Goal: Information Seeking & Learning: Learn about a topic

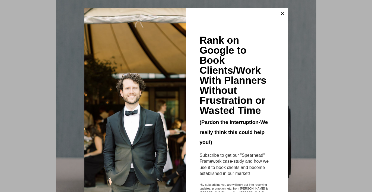
click at [281, 13] on icon at bounding box center [282, 13] width 3 height 3
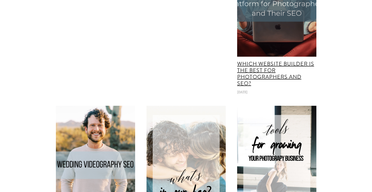
scroll to position [4348, 0]
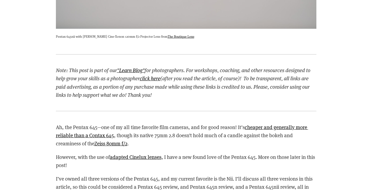
scroll to position [546, 0]
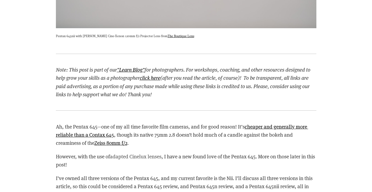
click at [118, 158] on link "adapted Cinelux lenses" at bounding box center [136, 156] width 52 height 7
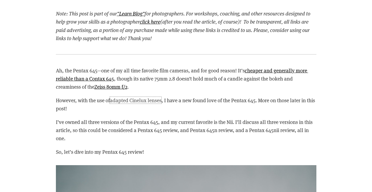
scroll to position [630, 0]
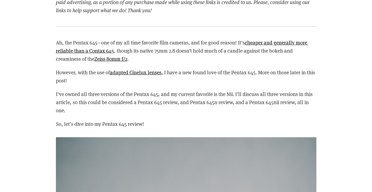
click at [212, 88] on div "Ah, the Pentax 645—one of my all time favorite film cameras, and for good reaso…" at bounding box center [186, 83] width 260 height 90
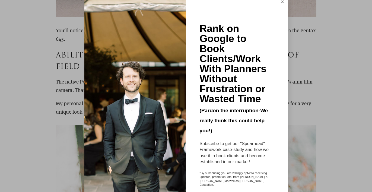
scroll to position [11, 0]
click at [282, 1] on icon at bounding box center [282, 2] width 3 height 3
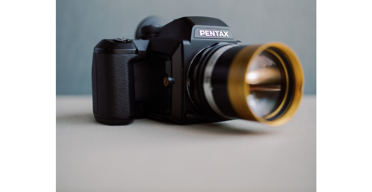
scroll to position [377, 0]
